Goal: Navigation & Orientation: Find specific page/section

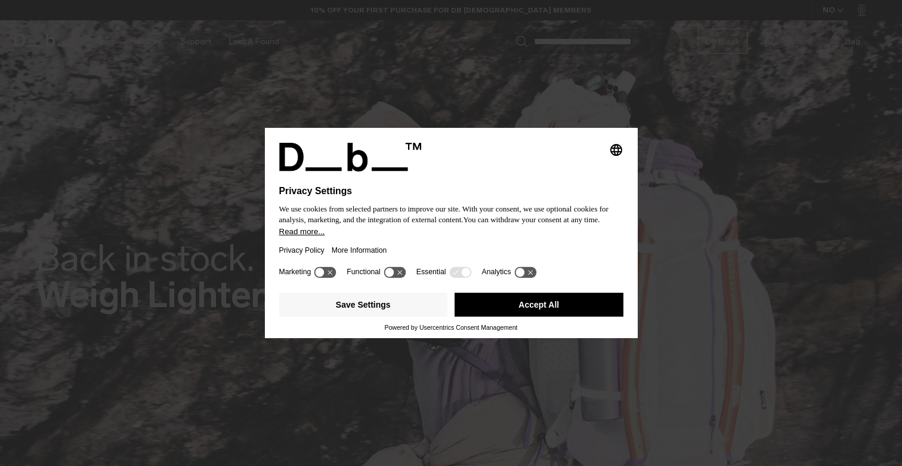
click at [509, 315] on button "Accept All" at bounding box center [539, 304] width 169 height 24
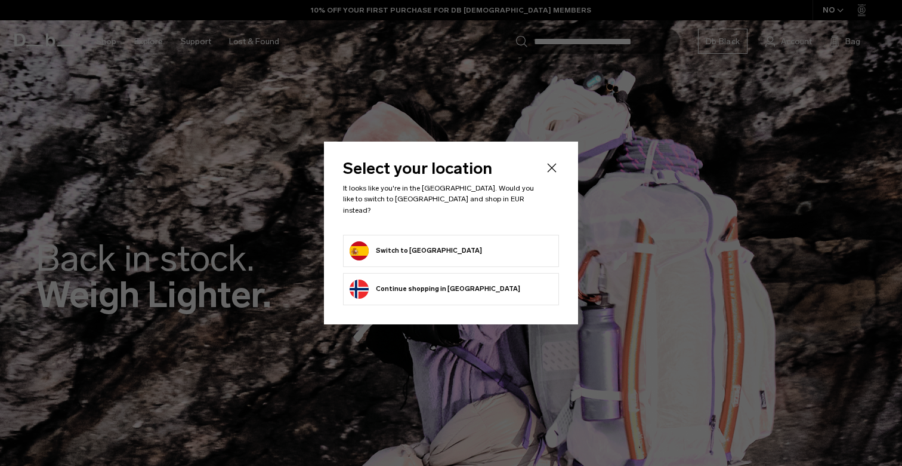
click at [443, 242] on form "Switch to Spain" at bounding box center [451, 250] width 203 height 19
click at [408, 254] on button "Switch to Spain" at bounding box center [416, 250] width 132 height 19
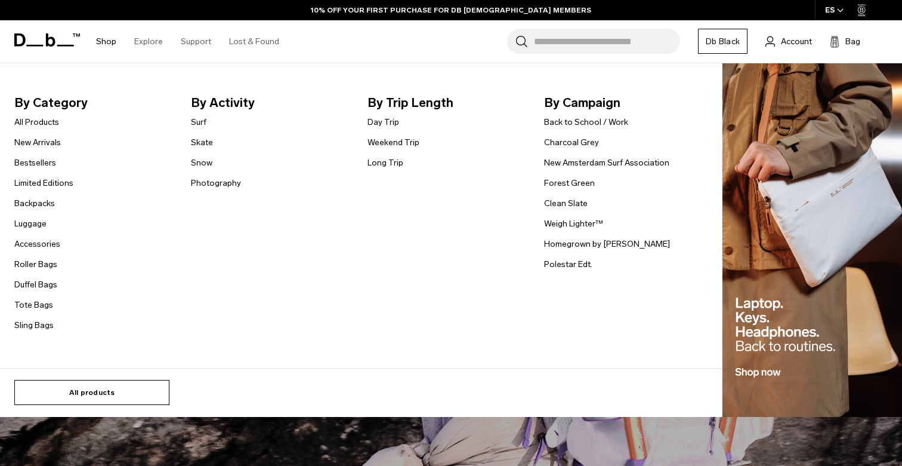
click at [122, 393] on link "All products" at bounding box center [91, 392] width 155 height 25
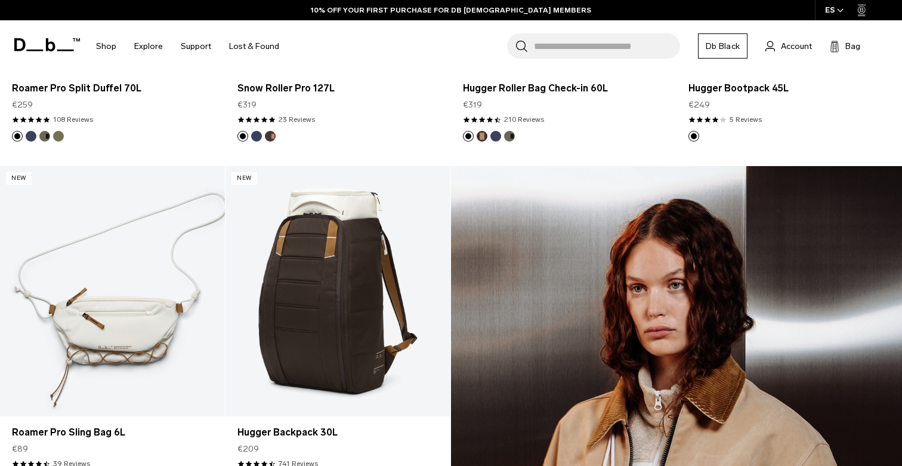
scroll to position [1441, 0]
